Goal: Browse casually: Explore the website without a specific task or goal

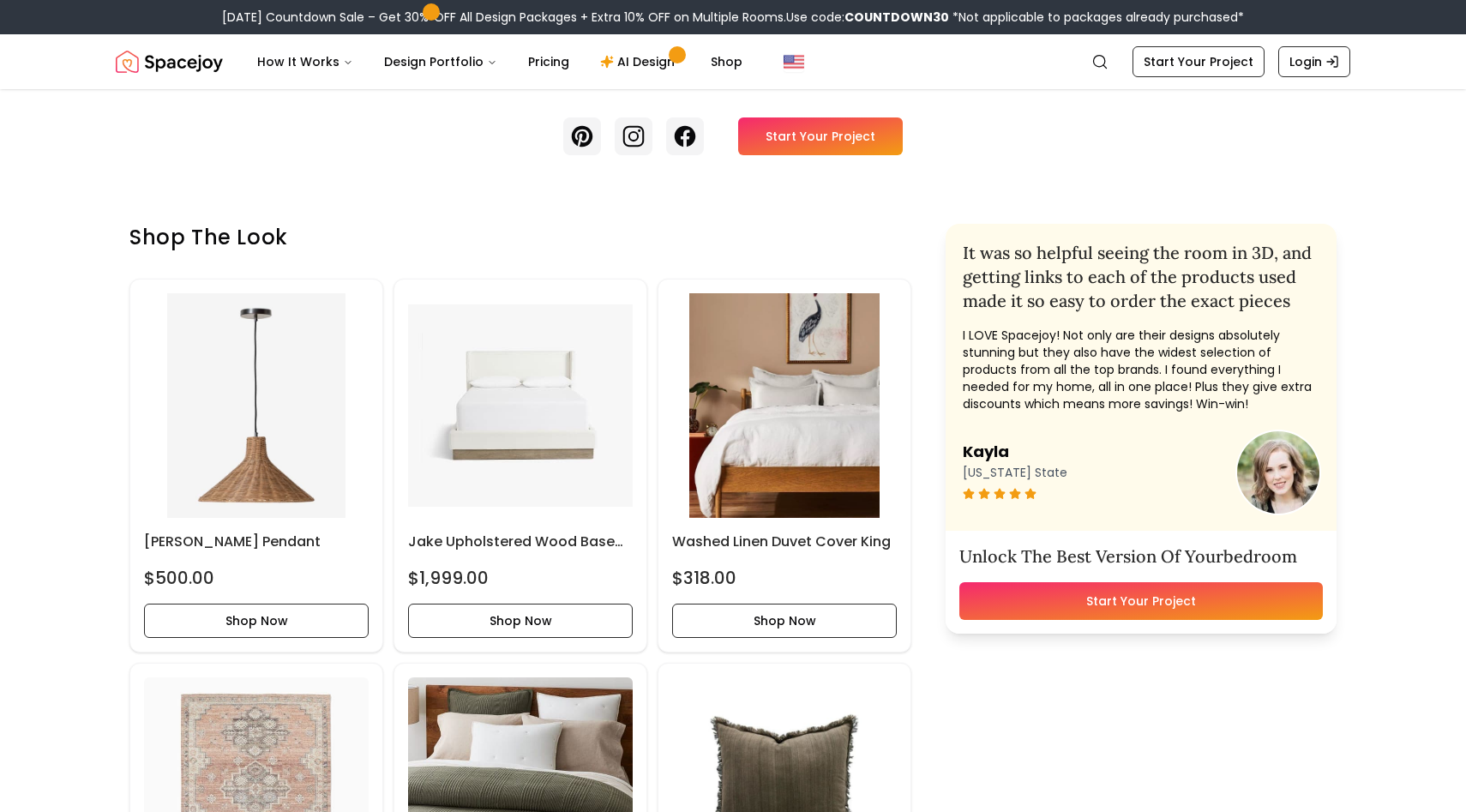
scroll to position [652, 0]
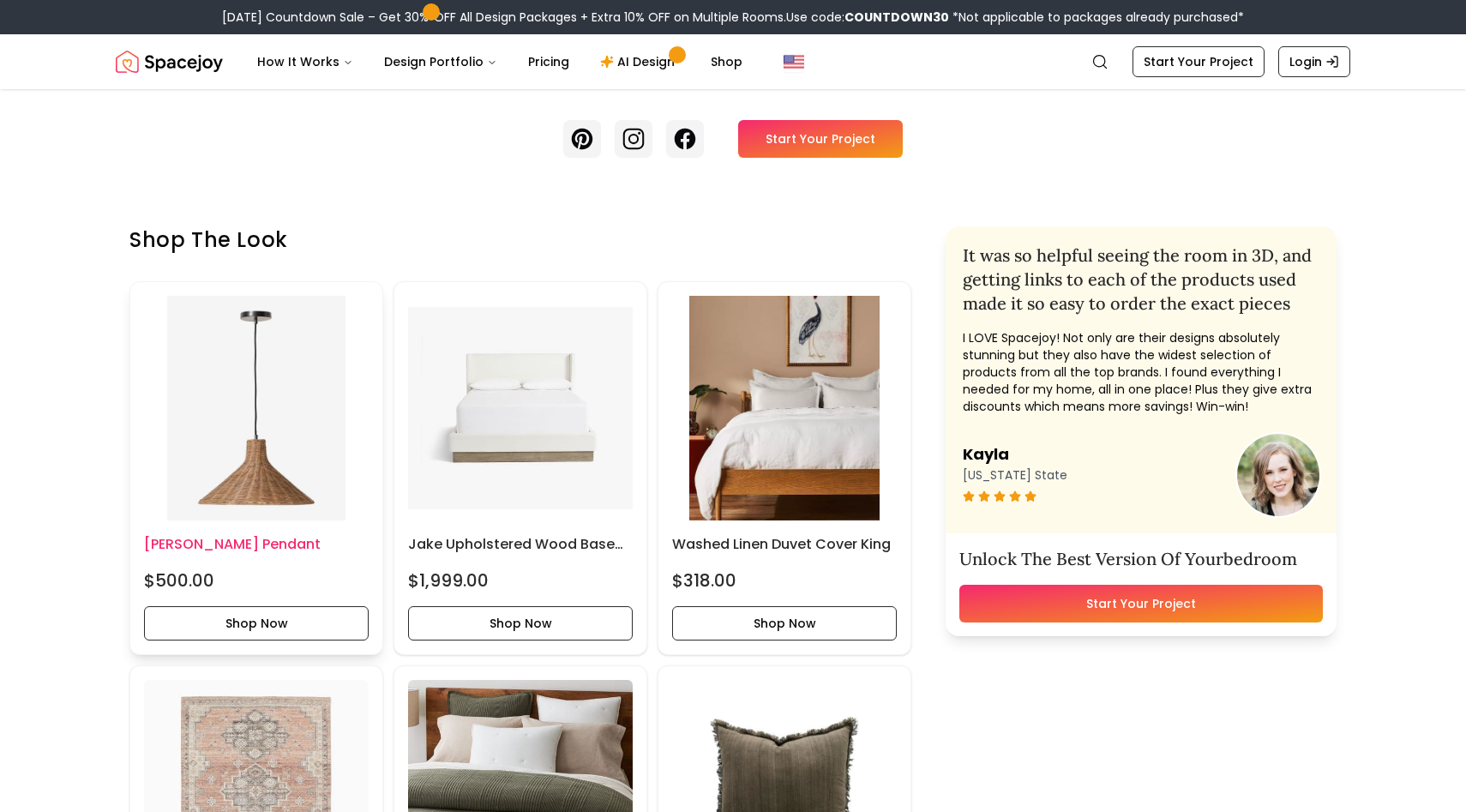
click at [223, 375] on img at bounding box center [256, 408] width 224 height 224
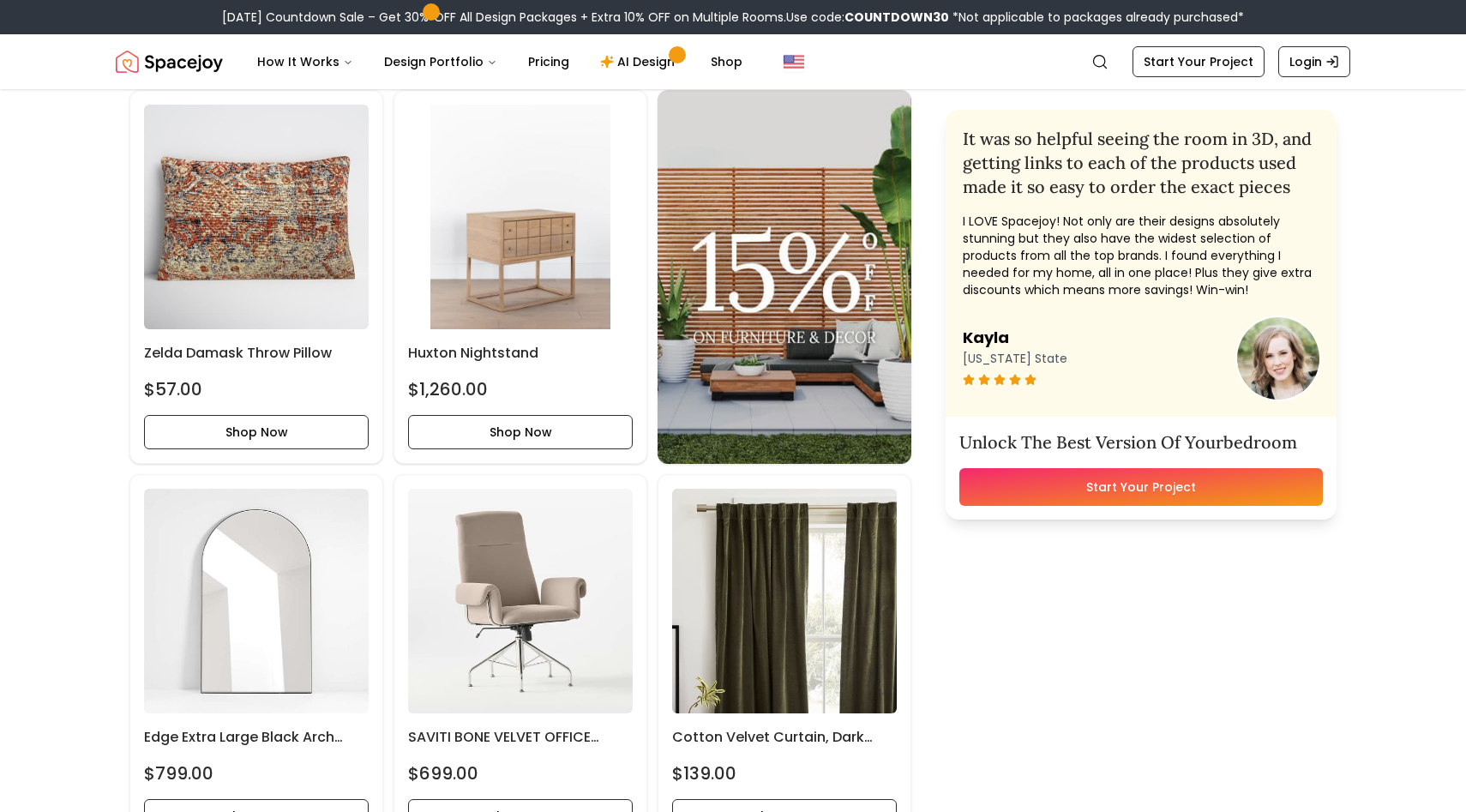
scroll to position [1612, 0]
click at [294, 212] on img at bounding box center [256, 215] width 224 height 224
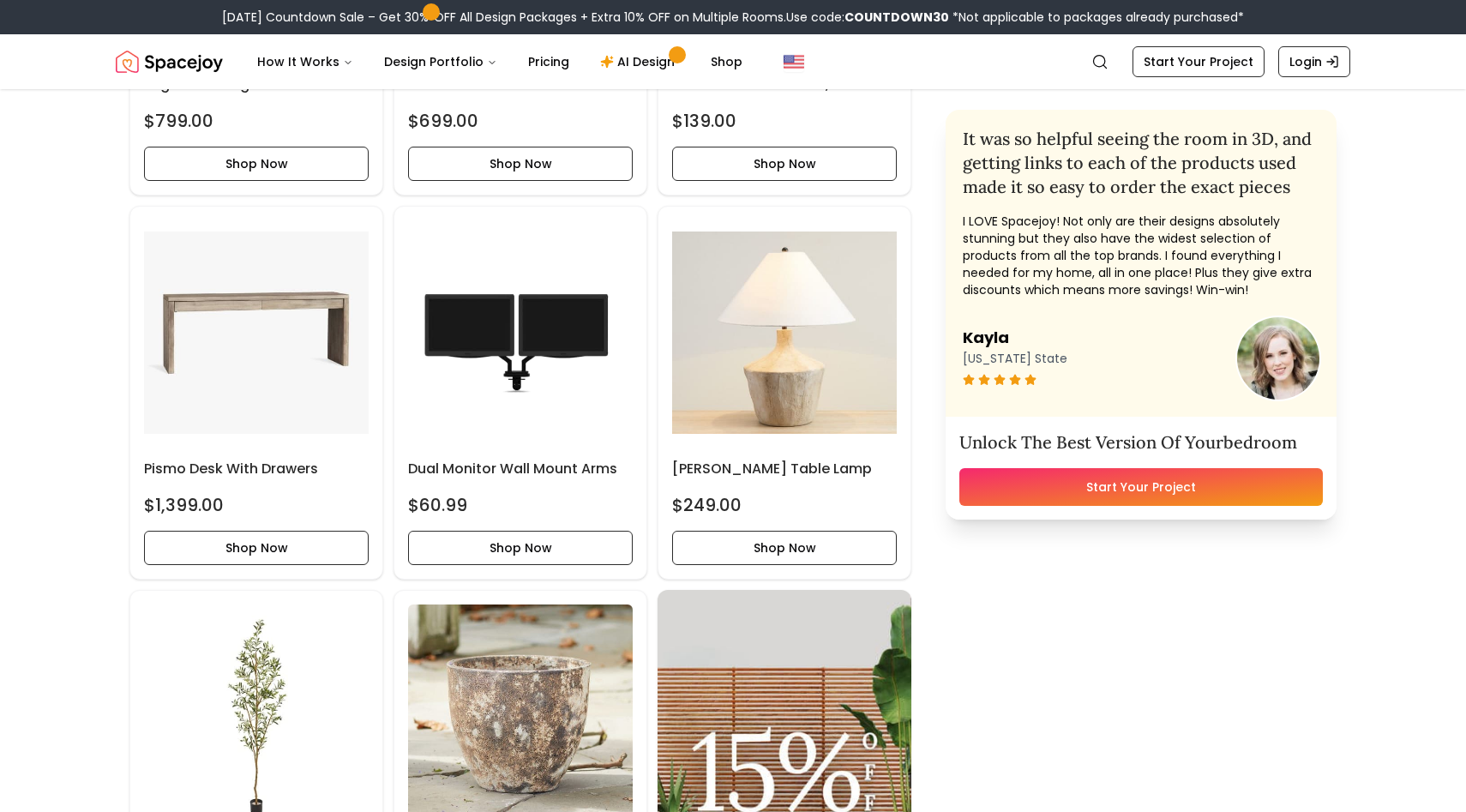
scroll to position [2332, 0]
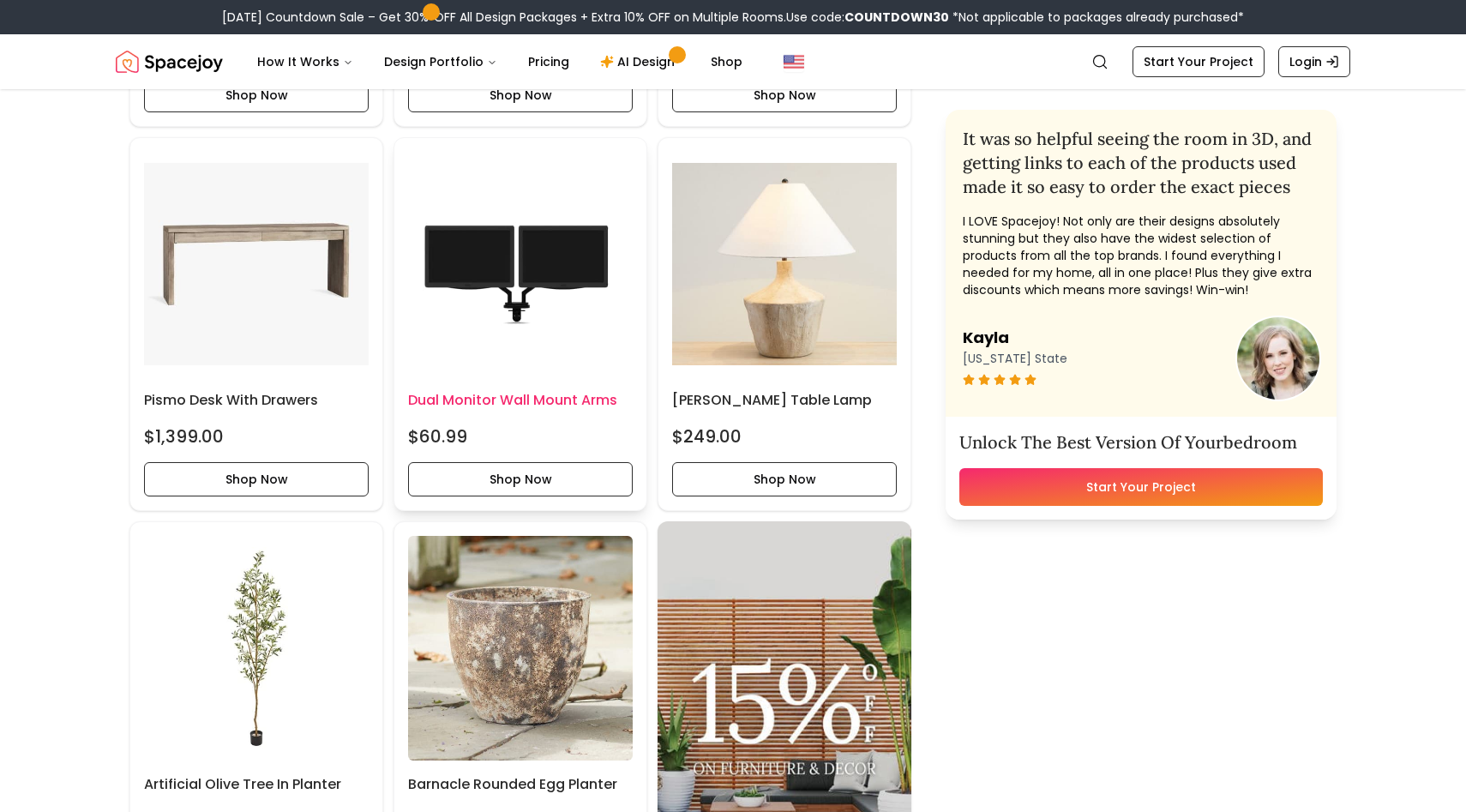
click at [453, 240] on img at bounding box center [521, 264] width 224 height 224
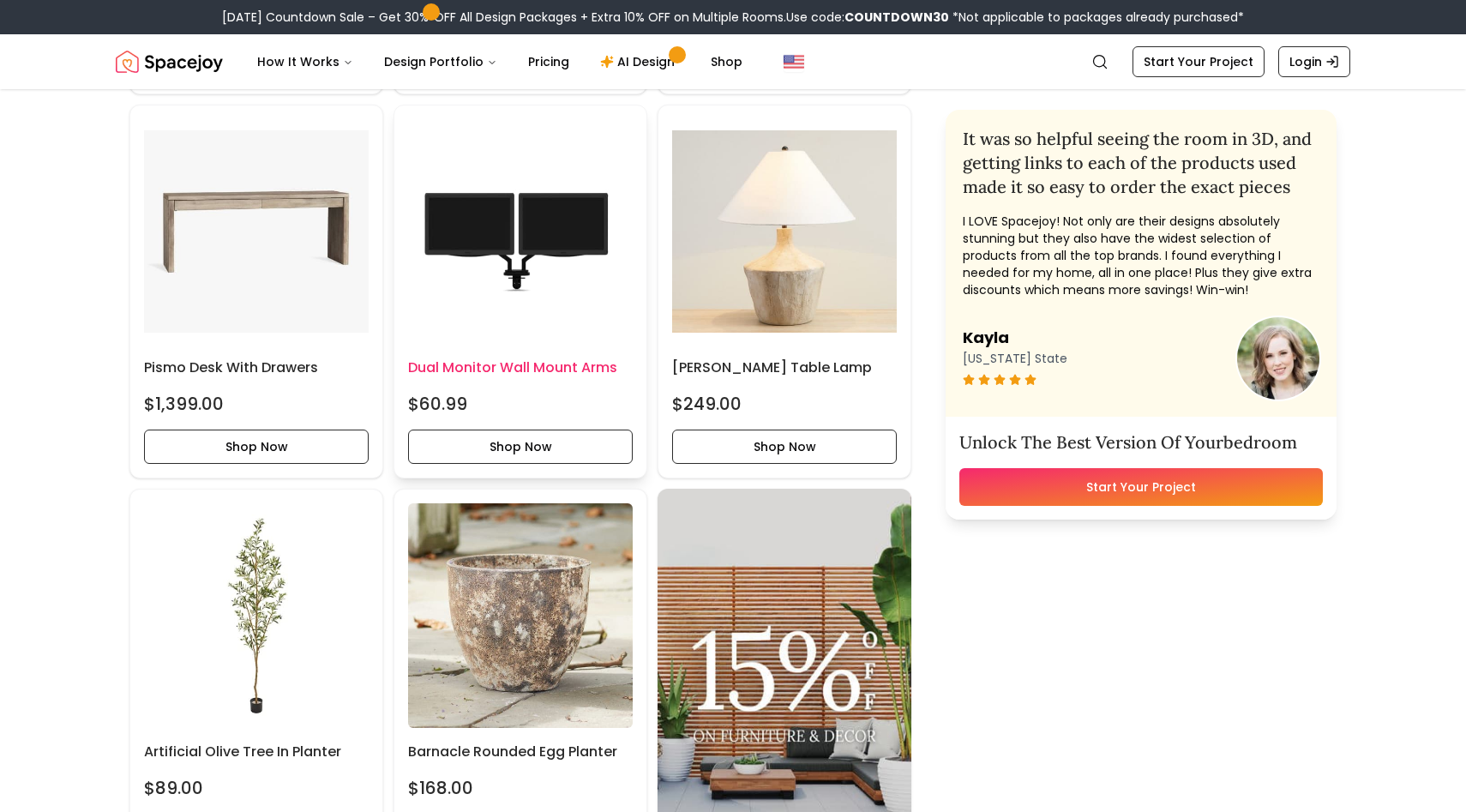
scroll to position [2366, 0]
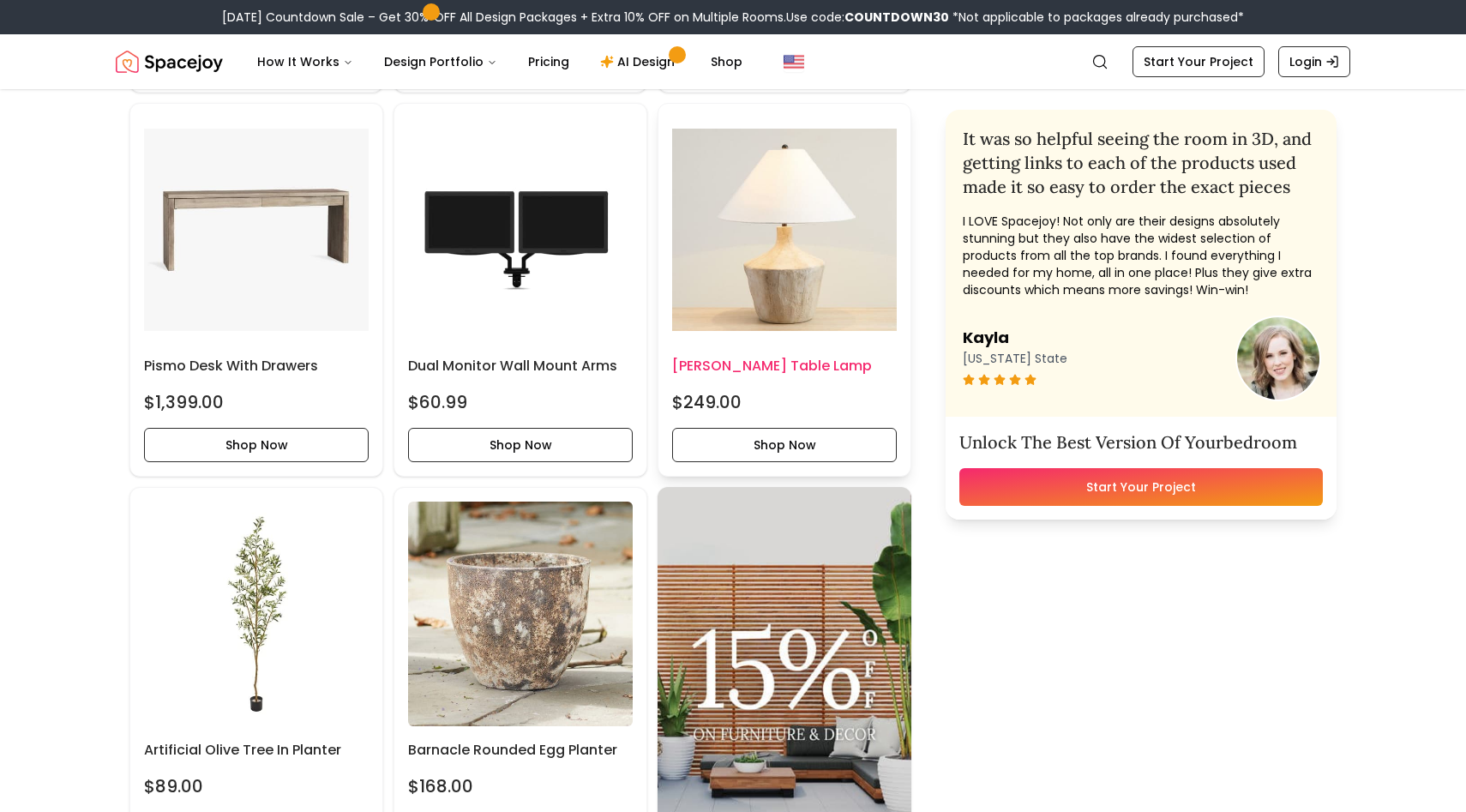
click at [771, 180] on img at bounding box center [784, 229] width 224 height 224
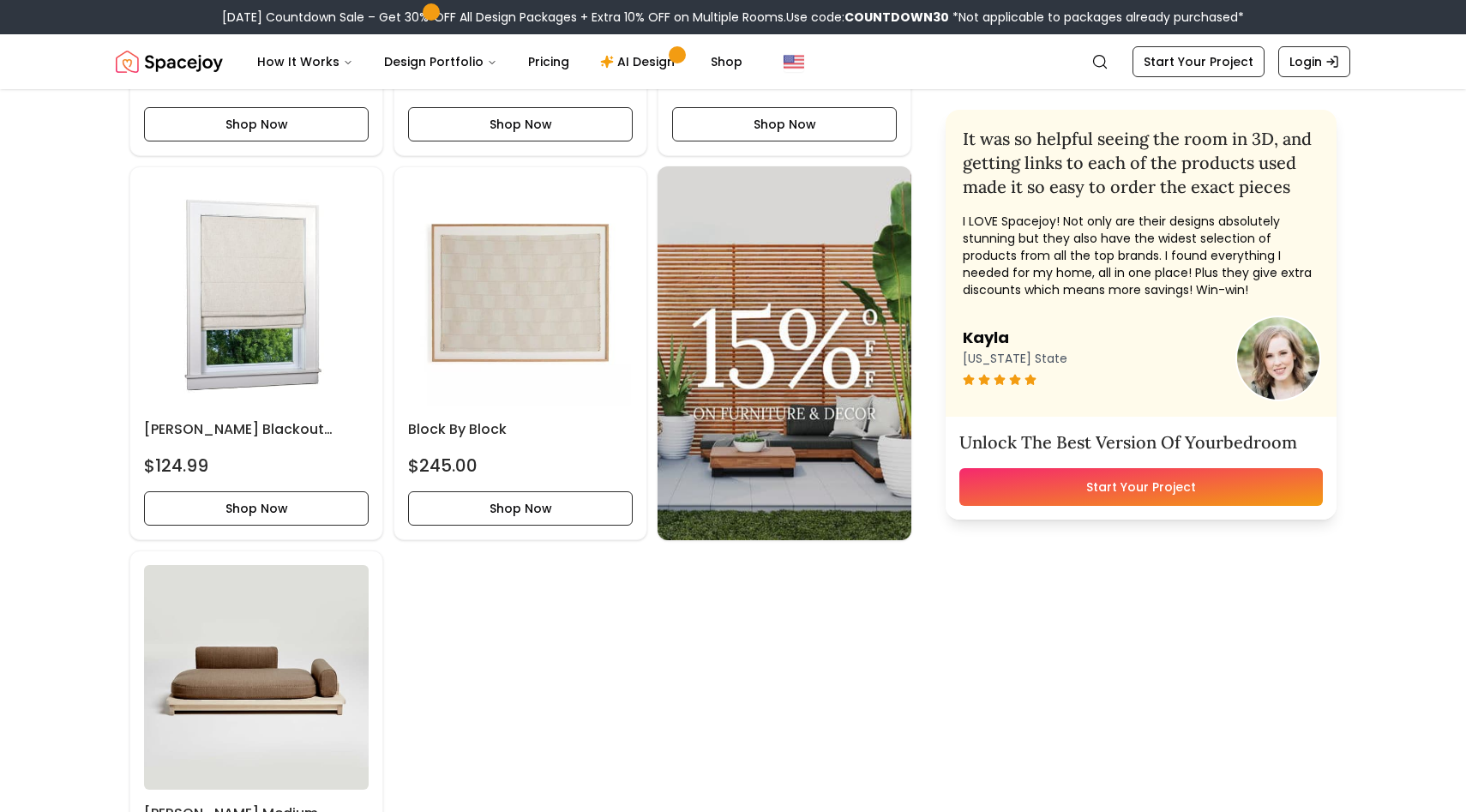
scroll to position [3840, 0]
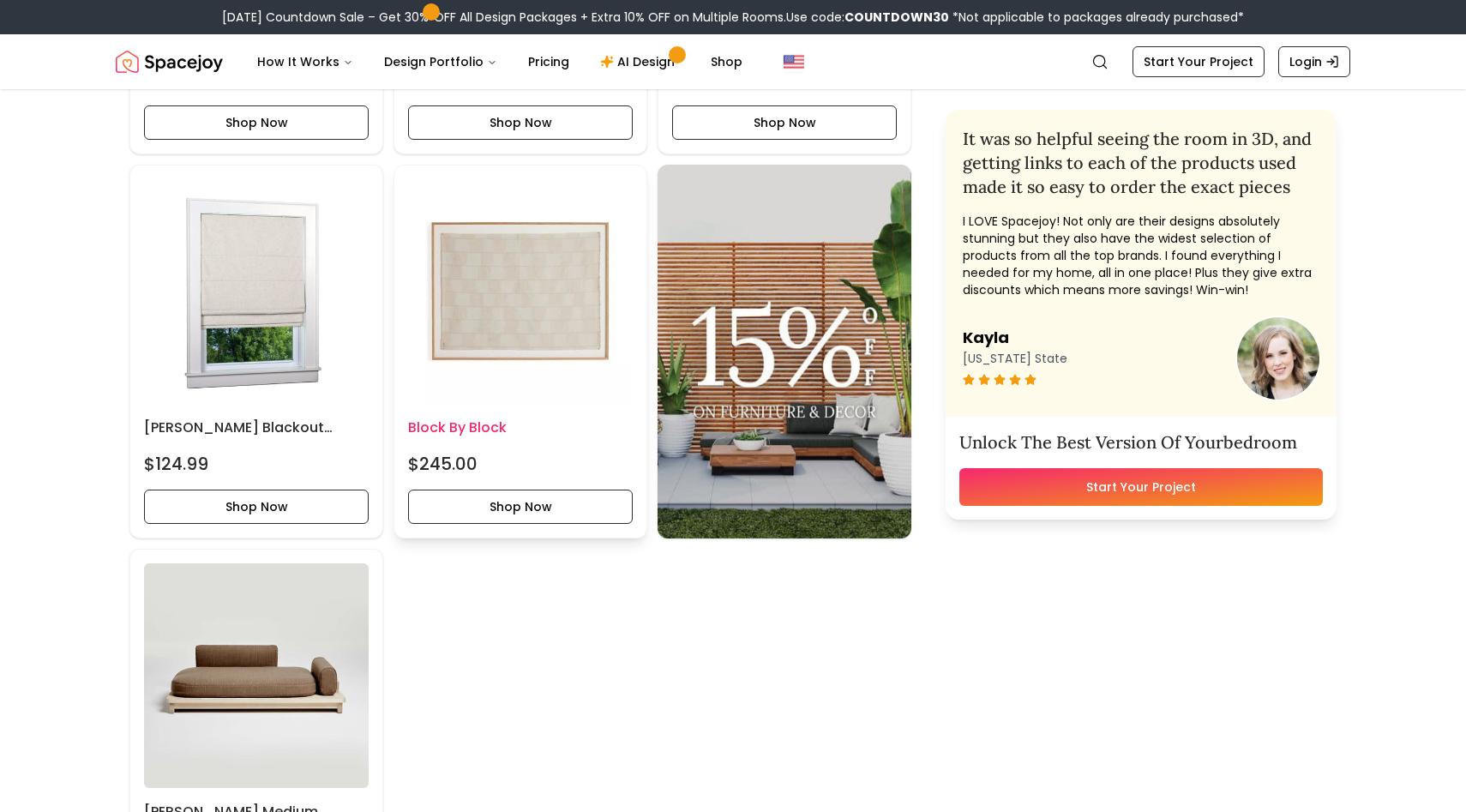
click at [463, 260] on img at bounding box center [521, 292] width 224 height 224
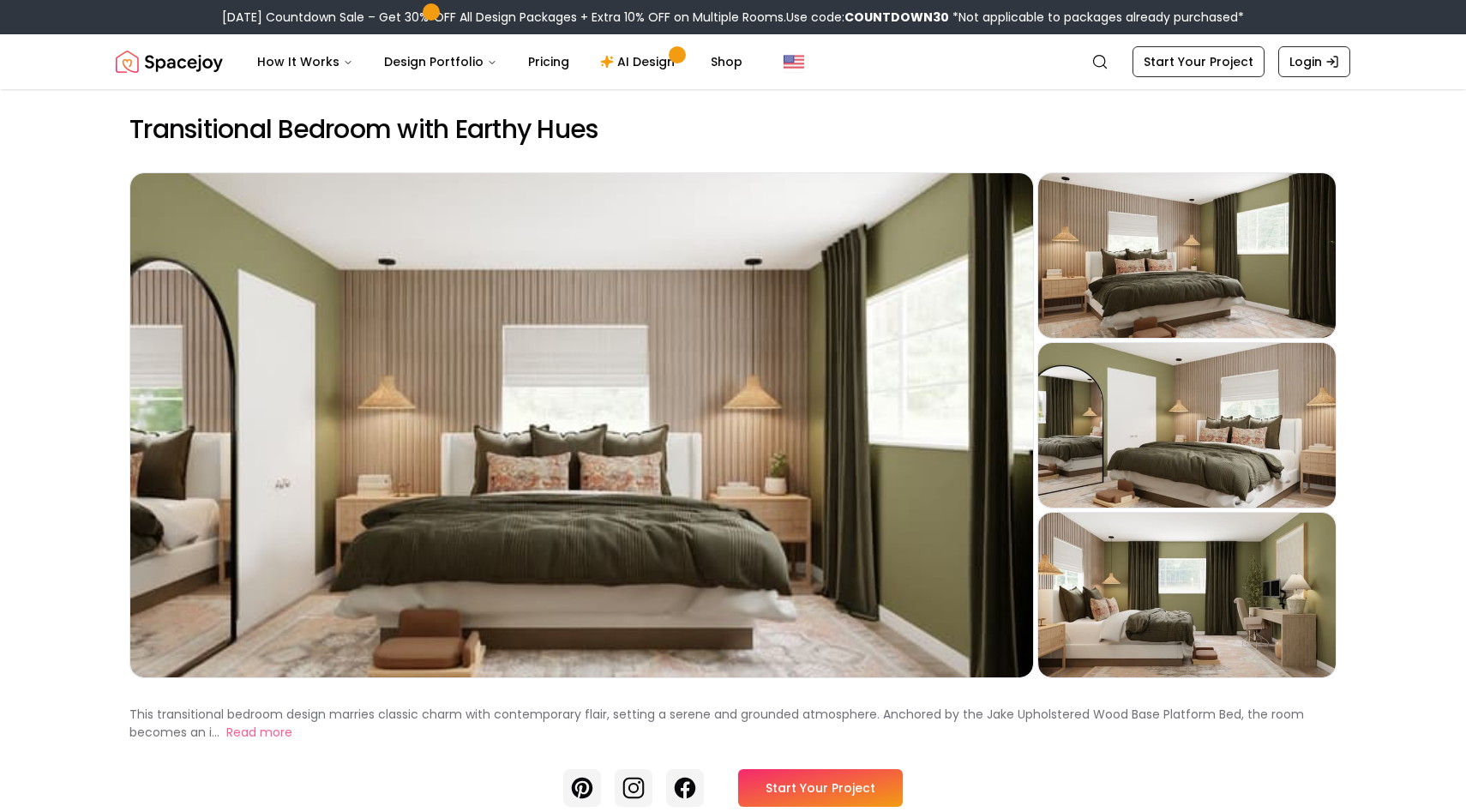
scroll to position [0, 0]
